Goal: Find specific page/section: Find specific page/section

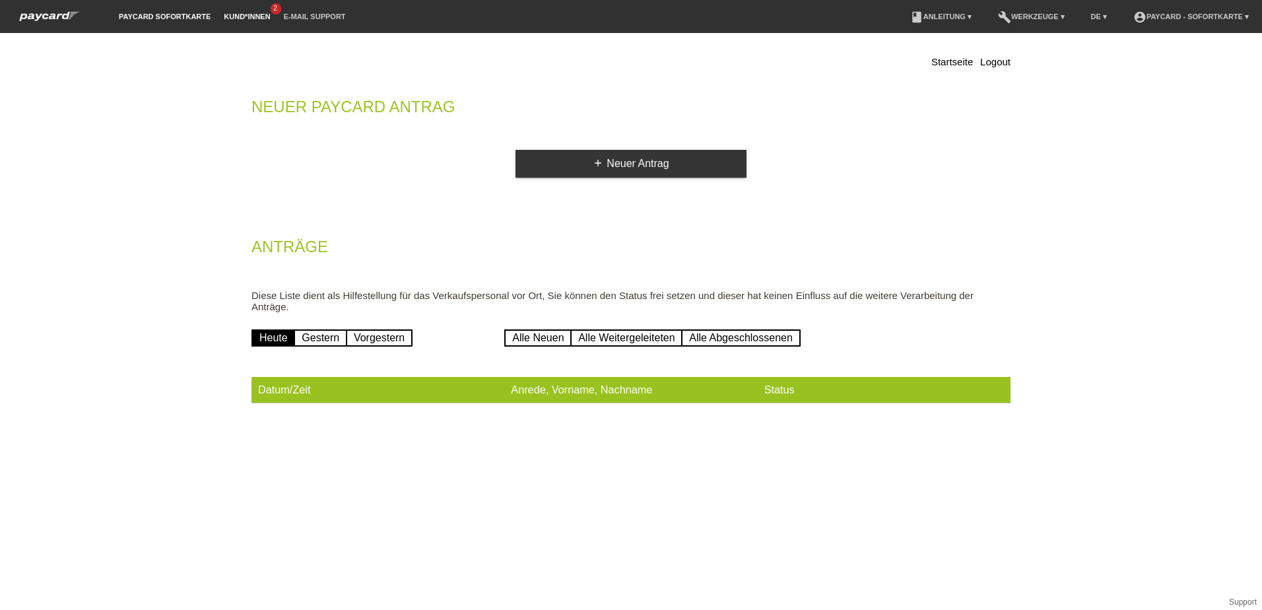
click at [265, 17] on link "Kund*innen" at bounding box center [246, 17] width 59 height 8
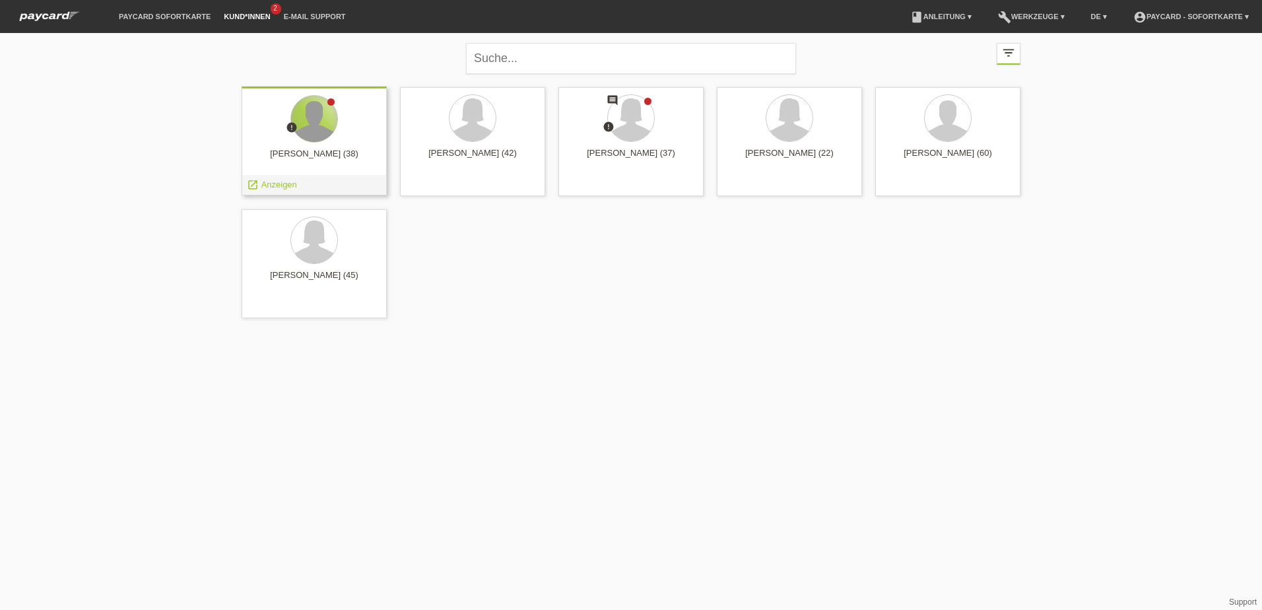
click at [327, 135] on div at bounding box center [314, 119] width 46 height 46
click at [284, 183] on span "Anzeigen" at bounding box center [279, 185] width 36 height 10
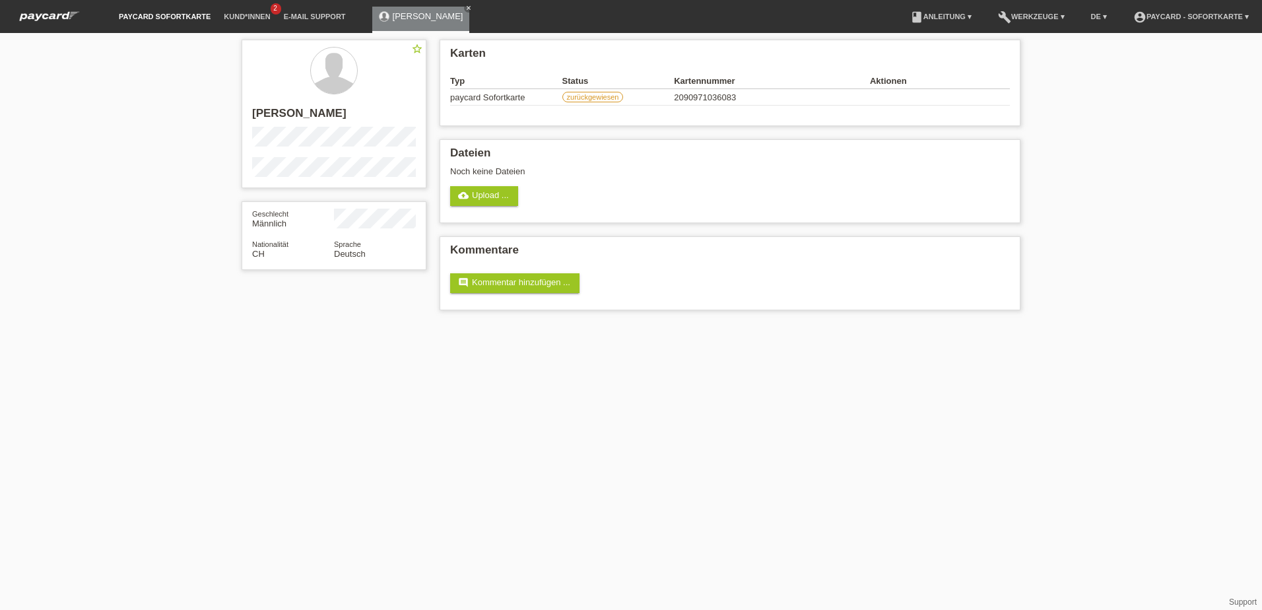
click at [179, 17] on link "paycard Sofortkarte" at bounding box center [164, 17] width 105 height 8
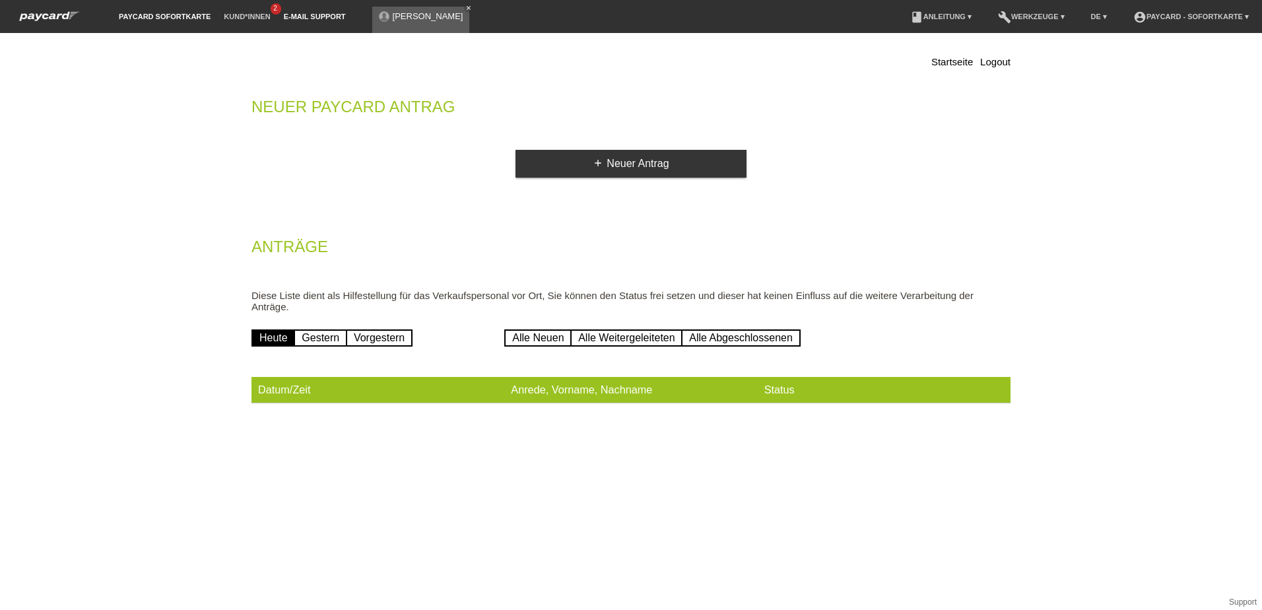
click at [307, 17] on link "E-Mail Support" at bounding box center [314, 17] width 75 height 8
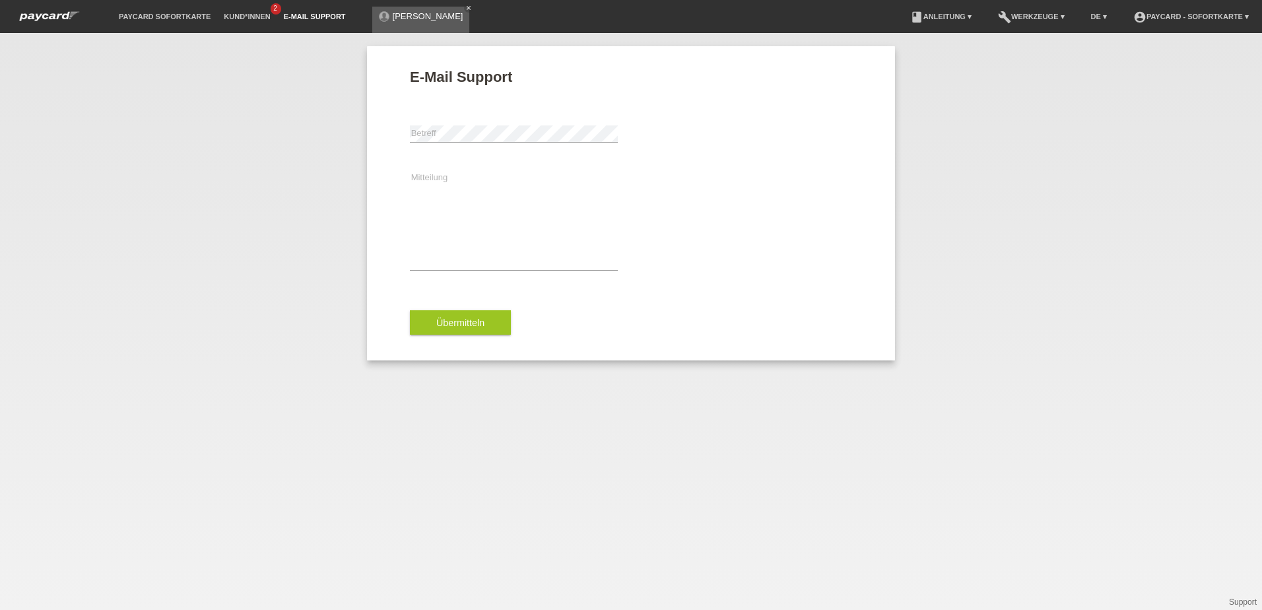
click at [159, 20] on li "paycard Sofortkarte" at bounding box center [164, 17] width 105 height 34
click at [175, 17] on link "paycard Sofortkarte" at bounding box center [164, 17] width 105 height 8
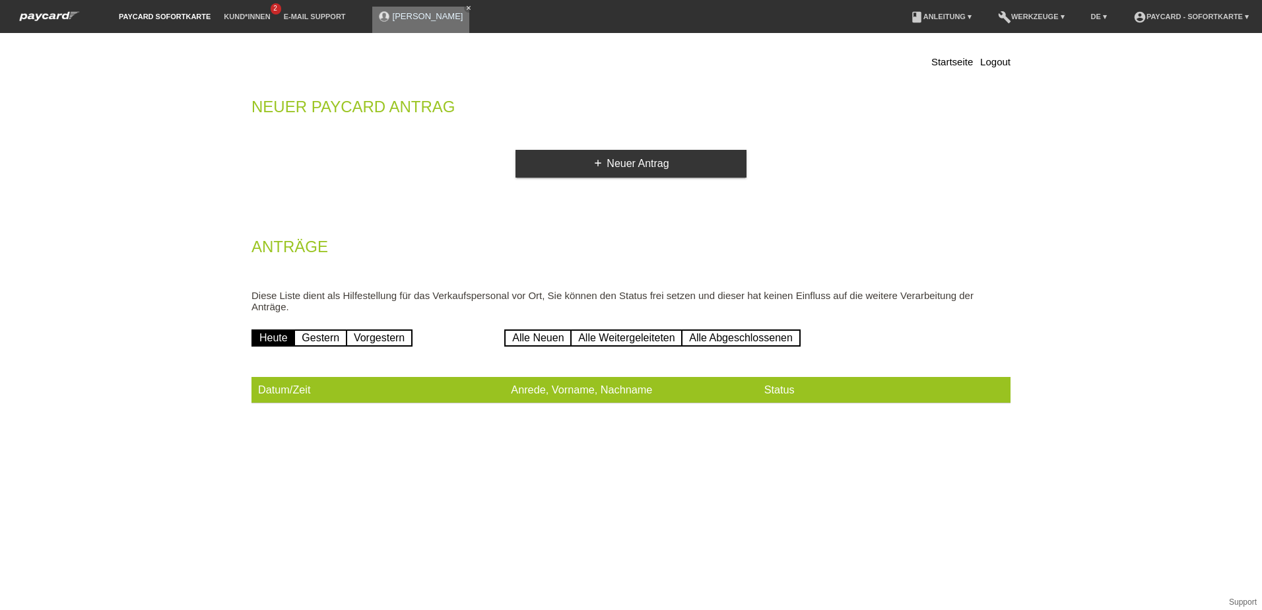
click at [406, 19] on link "[PERSON_NAME]" at bounding box center [428, 16] width 71 height 10
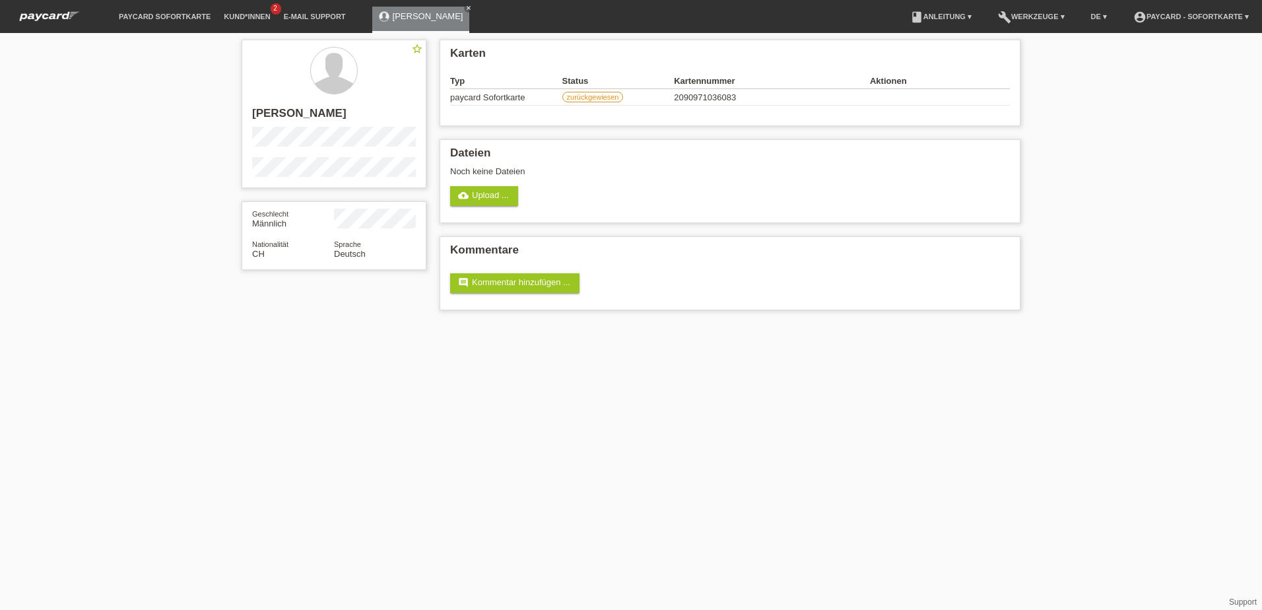
click at [61, 15] on img at bounding box center [49, 16] width 73 height 14
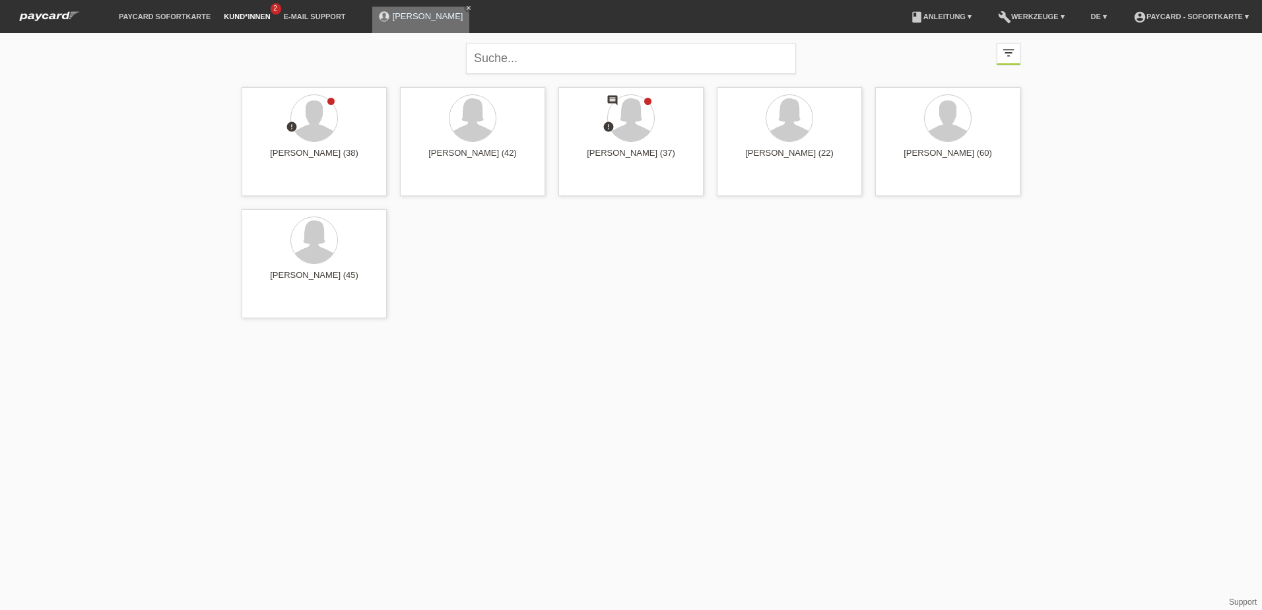
click at [413, 20] on link "[PERSON_NAME]" at bounding box center [428, 16] width 71 height 10
